Goal: Book appointment/travel/reservation

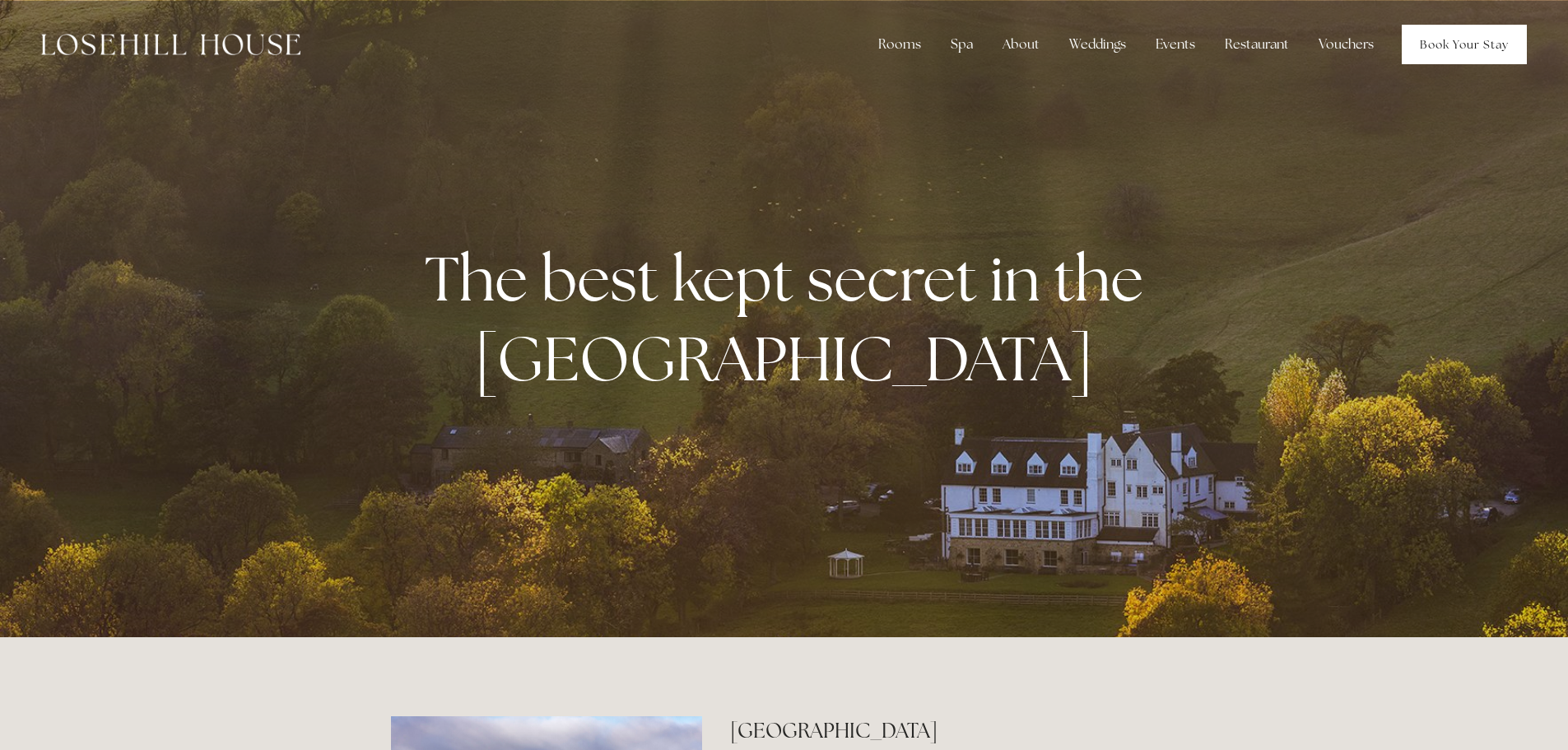
click at [1487, 33] on link "Book Your Stay" at bounding box center [1464, 44] width 125 height 40
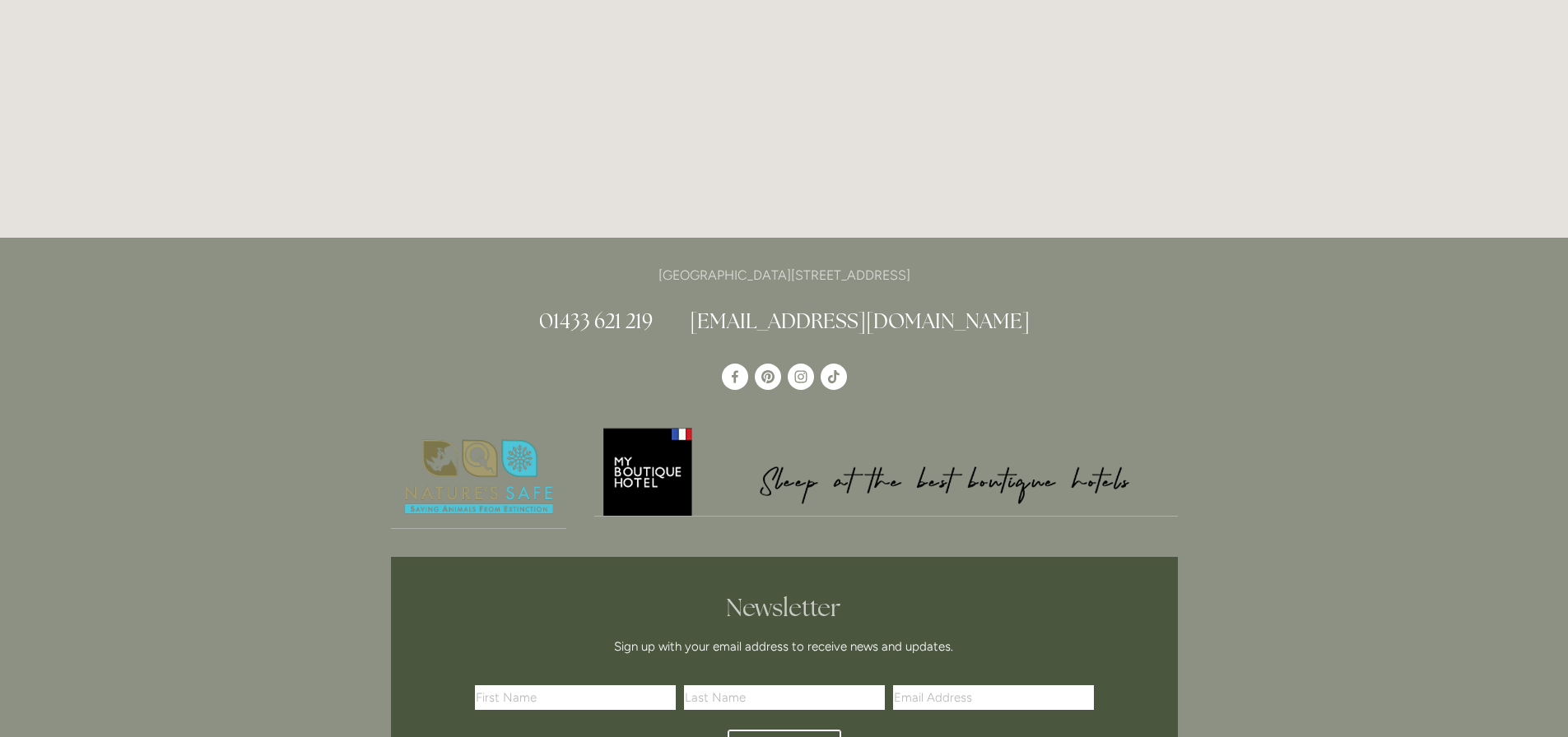
scroll to position [2716, 0]
